Goal: Check status: Check status

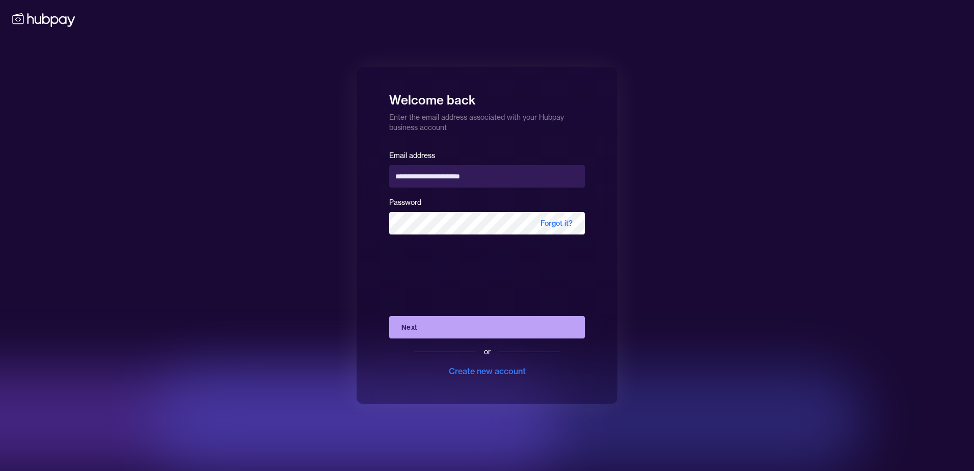
click at [454, 319] on button "Next" at bounding box center [487, 327] width 196 height 22
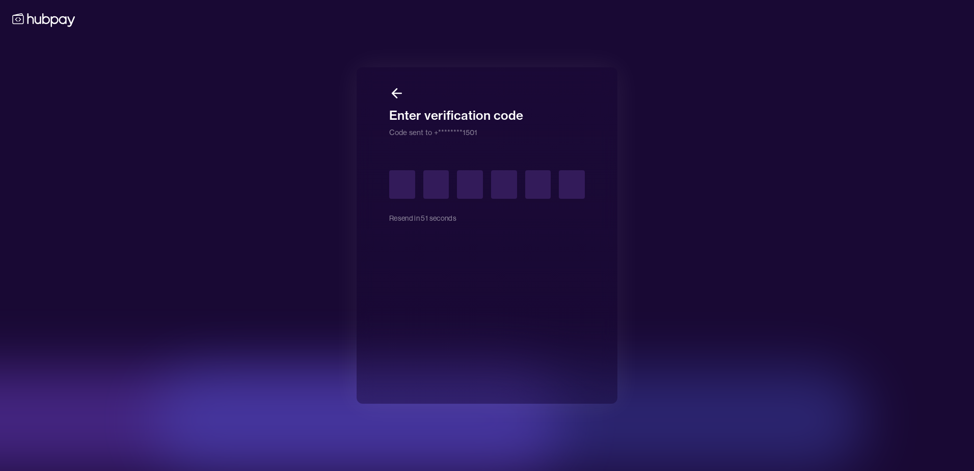
type input "*"
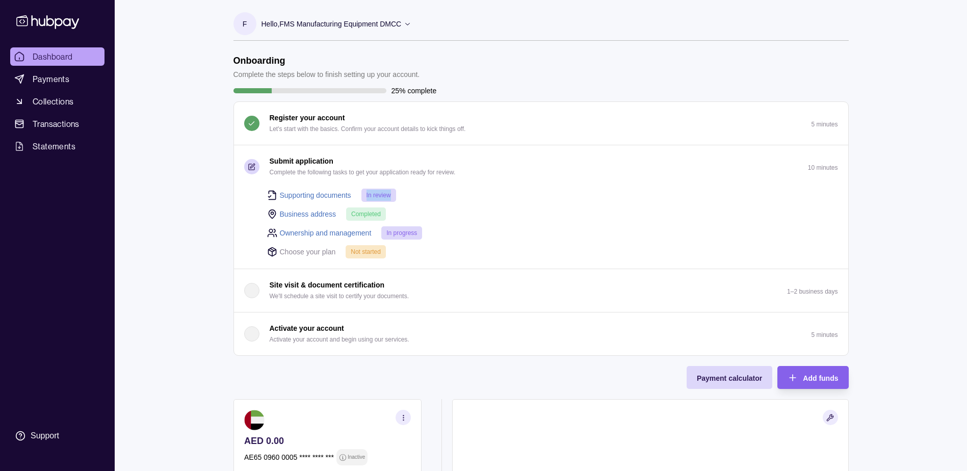
drag, startPoint x: 362, startPoint y: 197, endPoint x: 413, endPoint y: 198, distance: 50.5
click at [413, 198] on div "Supporting documents In review" at bounding box center [552, 195] width 571 height 14
drag, startPoint x: 413, startPoint y: 198, endPoint x: 325, endPoint y: 195, distance: 87.7
click at [325, 195] on link "Supporting documents" at bounding box center [315, 195] width 71 height 11
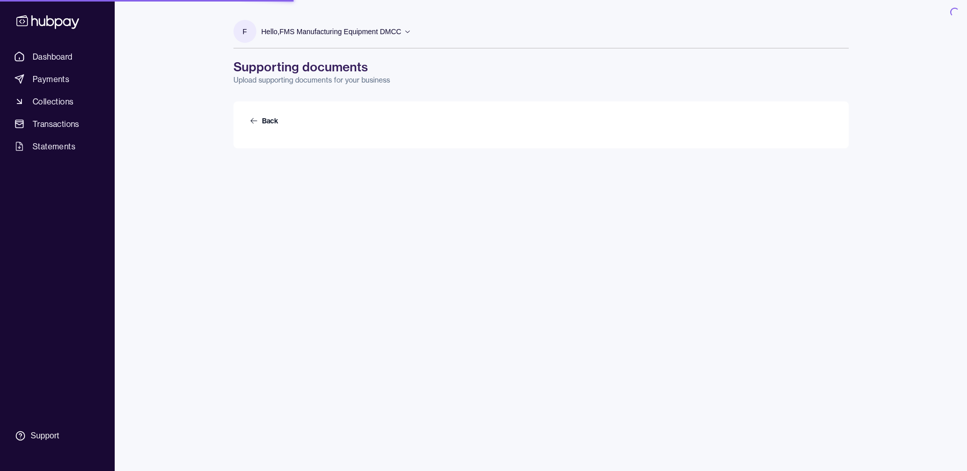
click at [325, 195] on div "F Hello, FMS Manufacturing Equipment DMCC FMS Manufacturing Equipment DMCC Acco…" at bounding box center [541, 243] width 656 height 471
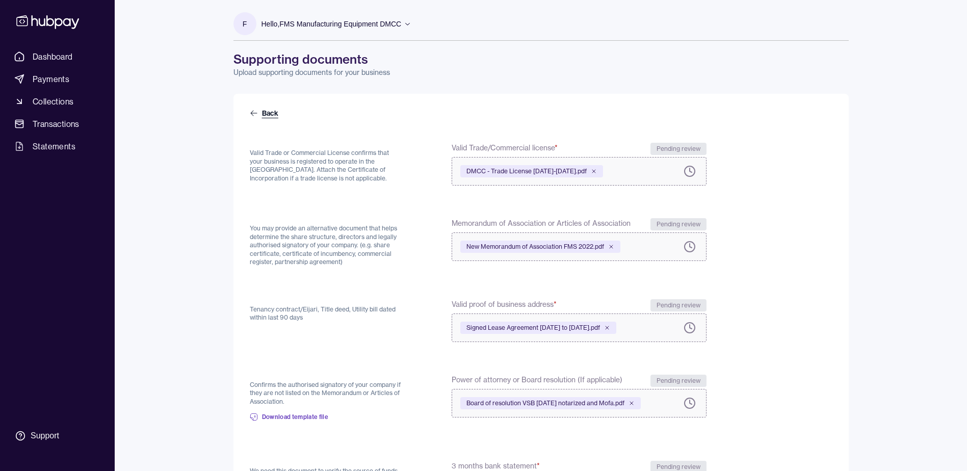
click at [254, 116] on icon at bounding box center [254, 113] width 8 height 8
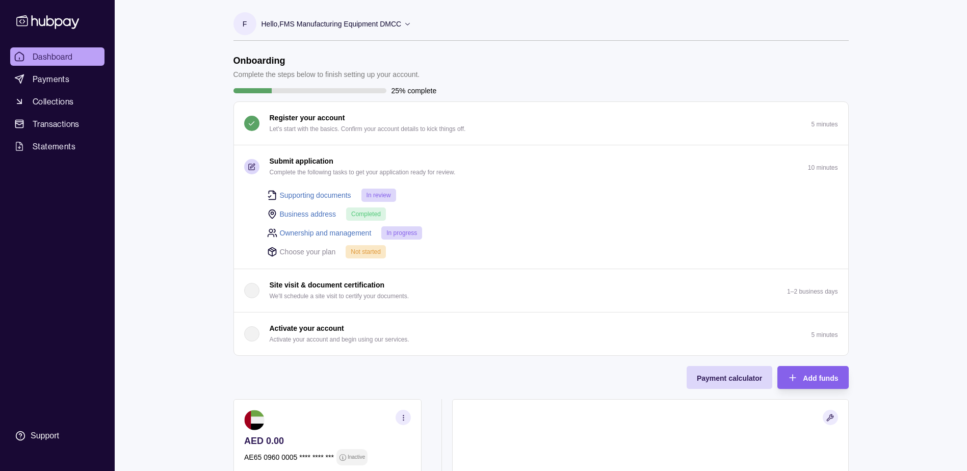
click at [291, 232] on link "Ownership and management" at bounding box center [326, 232] width 92 height 11
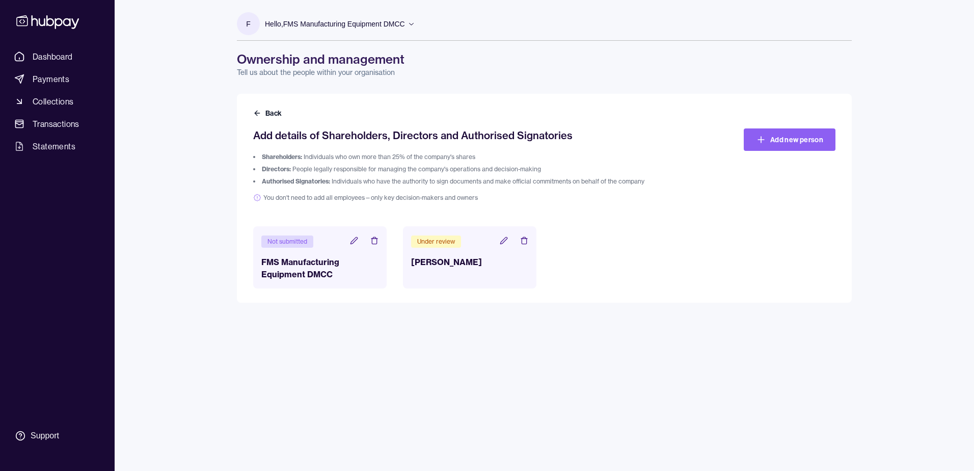
click at [351, 239] on icon at bounding box center [354, 240] width 8 height 8
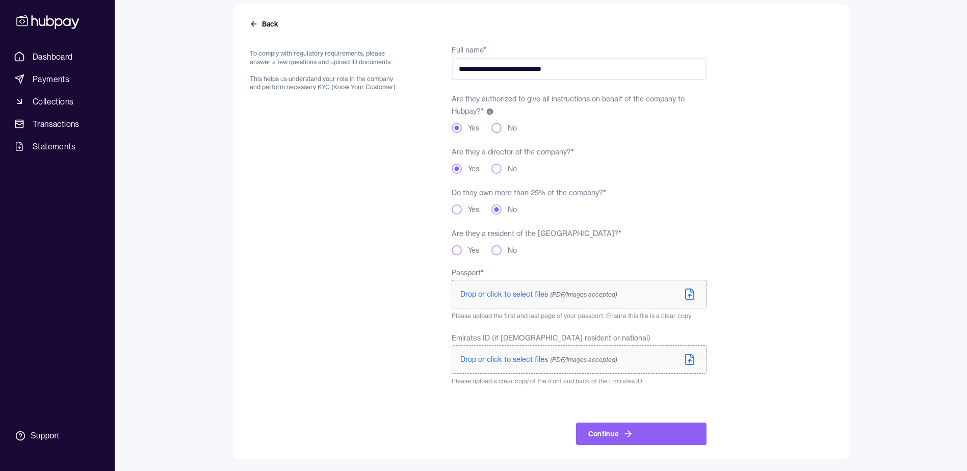
scroll to position [90, 0]
click at [250, 24] on icon at bounding box center [254, 23] width 8 height 8
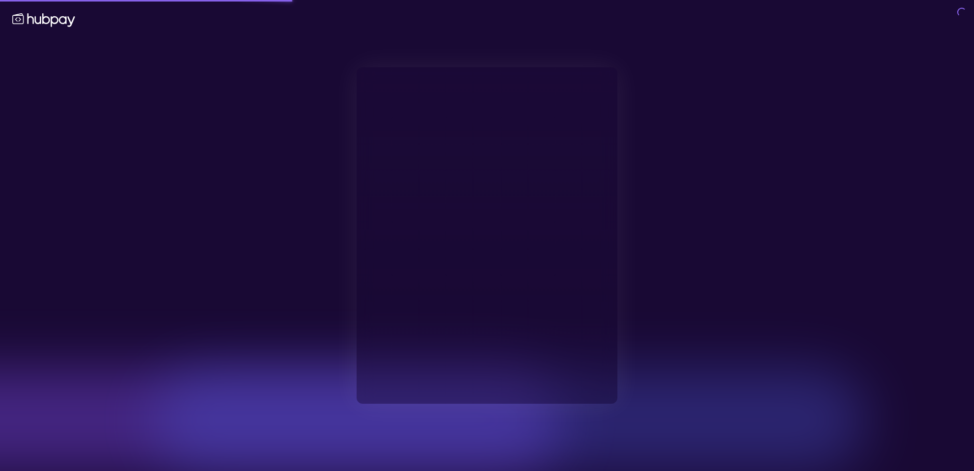
type input "**********"
